Goal: Information Seeking & Learning: Learn about a topic

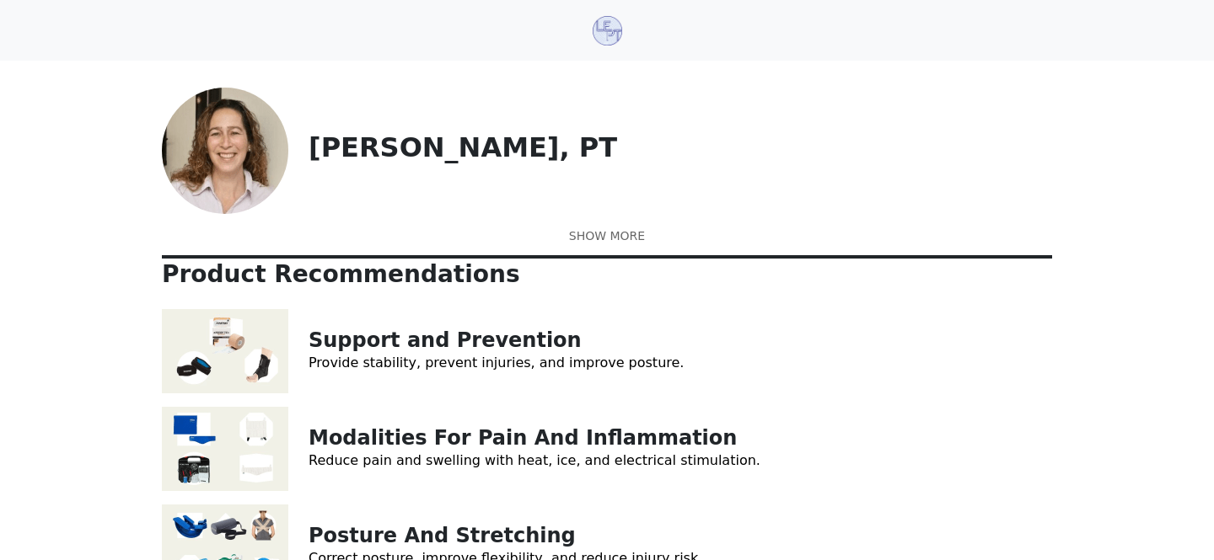
click at [591, 245] on link at bounding box center [607, 237] width 890 height 18
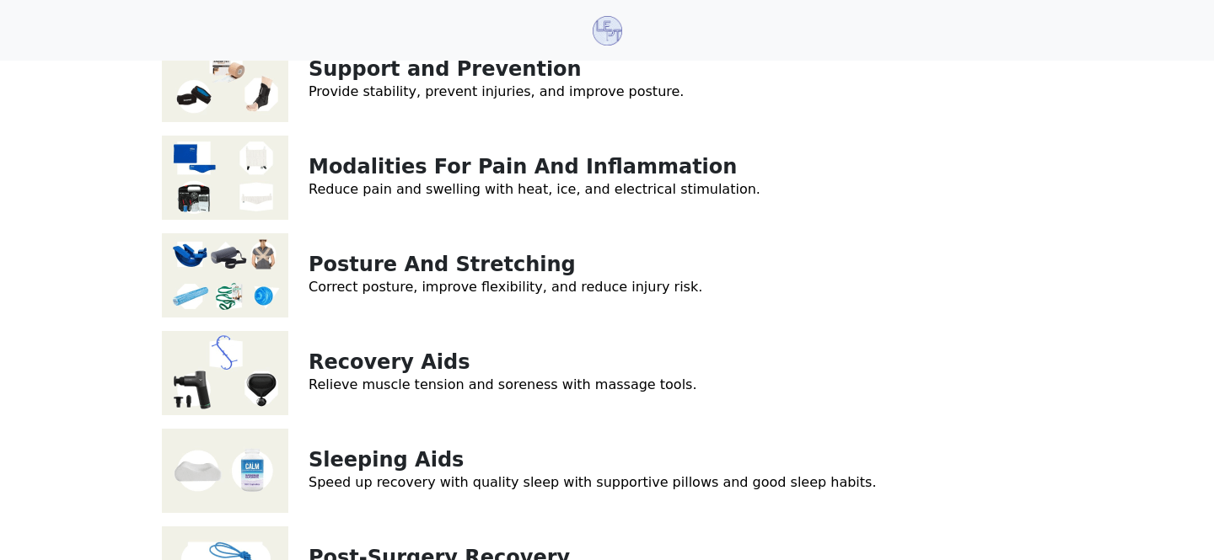
scroll to position [437, 0]
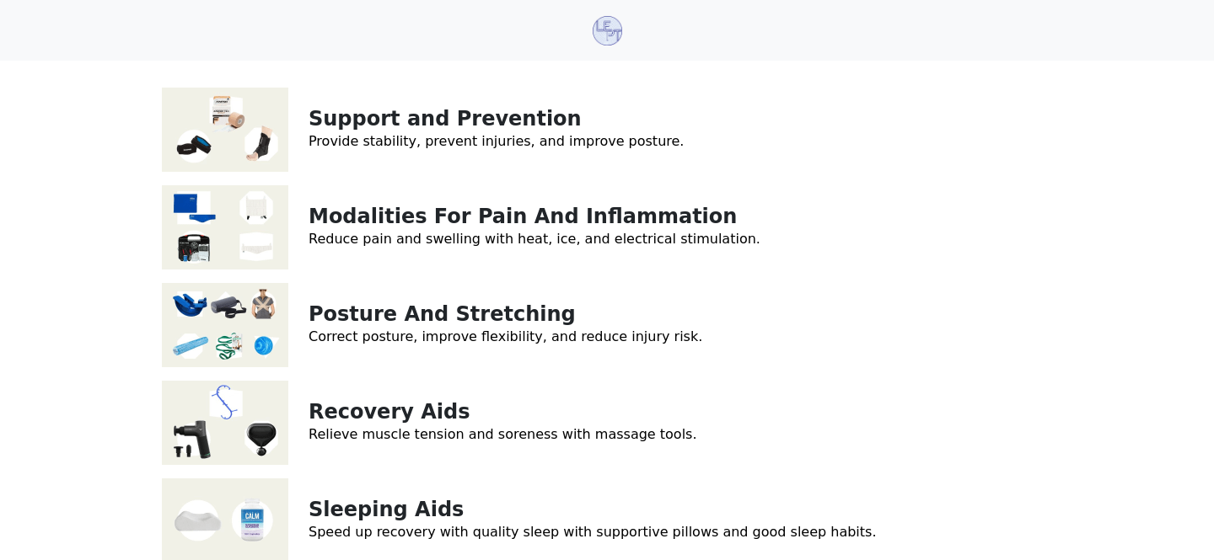
click at [246, 209] on img at bounding box center [225, 227] width 126 height 84
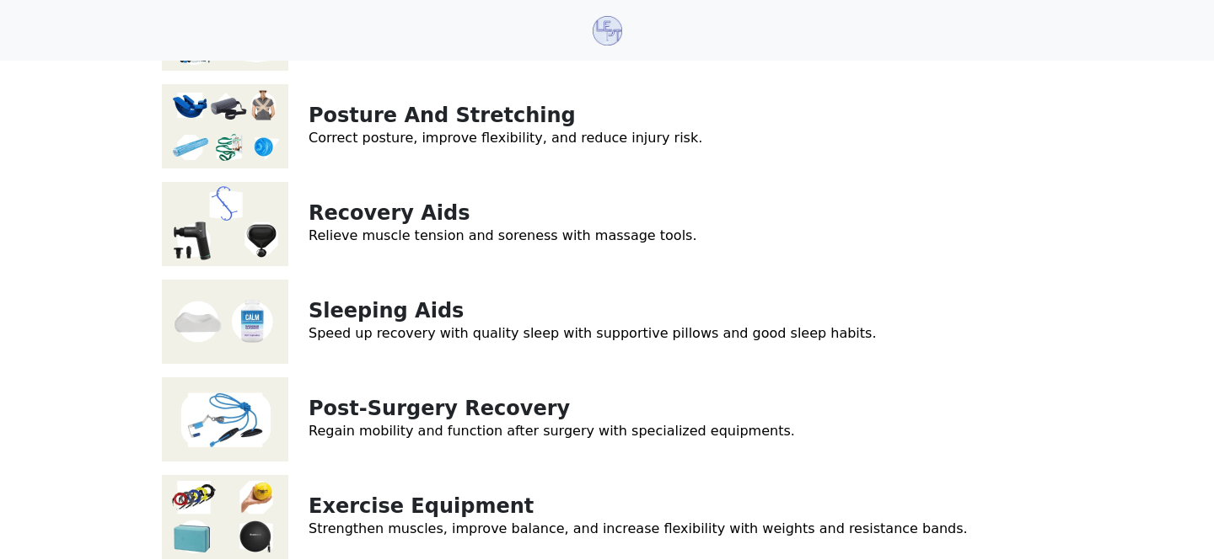
scroll to position [678, 0]
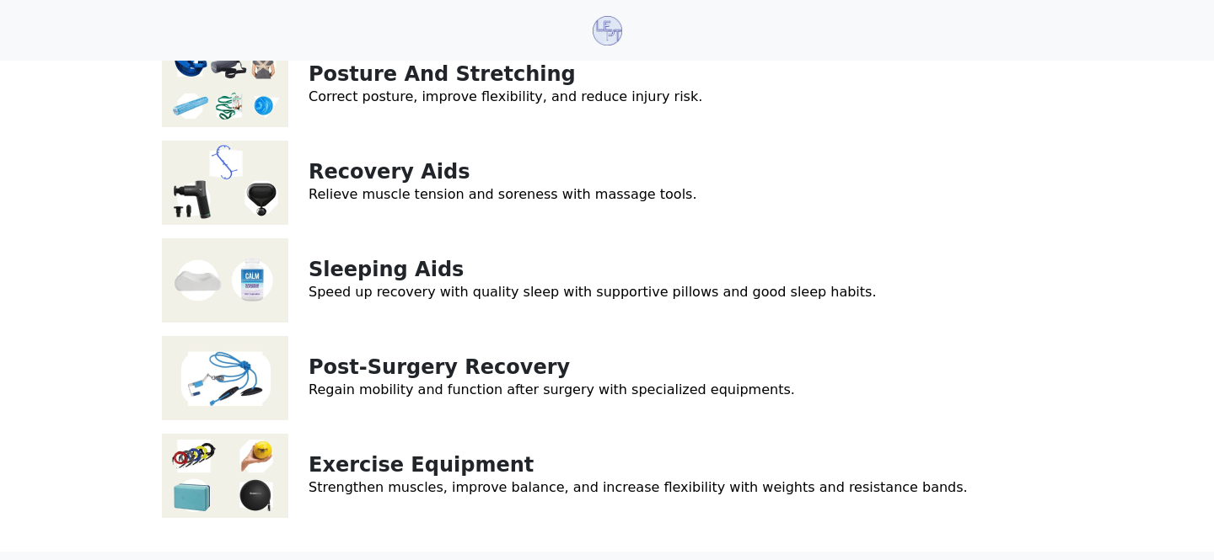
click at [243, 244] on img at bounding box center [225, 280] width 126 height 84
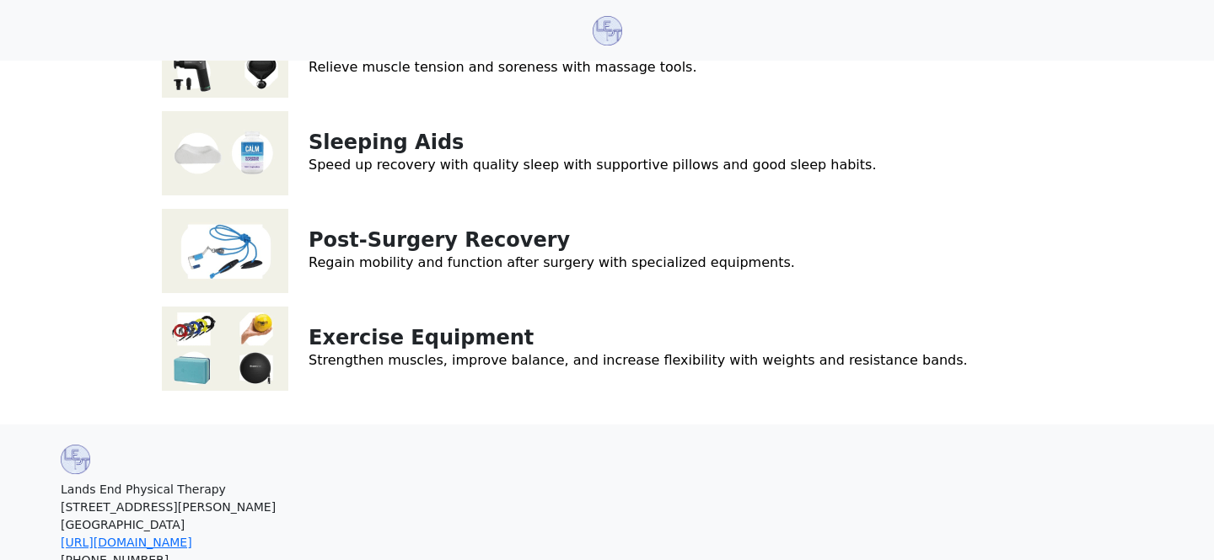
scroll to position [0, 0]
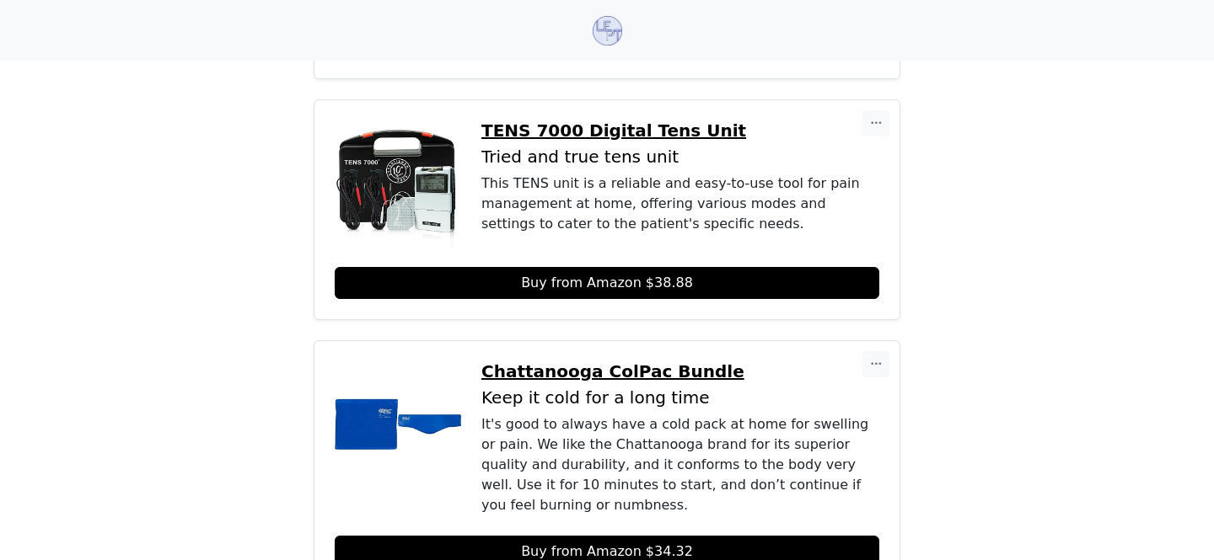
scroll to position [1642, 0]
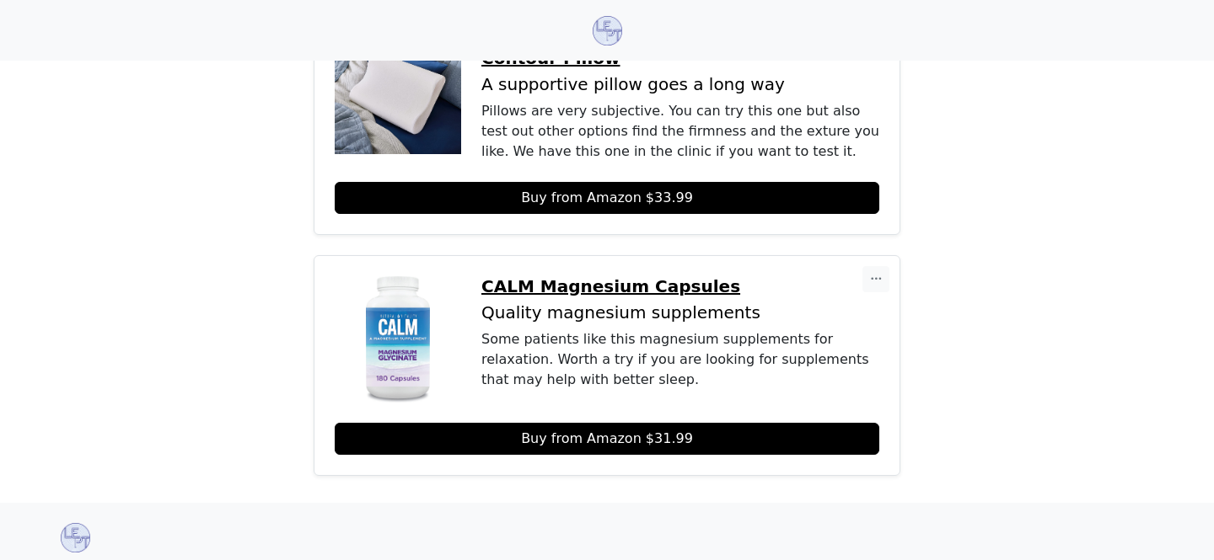
scroll to position [620, 0]
